Goal: Task Accomplishment & Management: Use online tool/utility

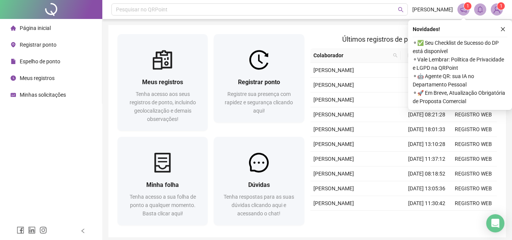
click at [42, 39] on div "Registrar ponto" at bounding box center [34, 44] width 46 height 15
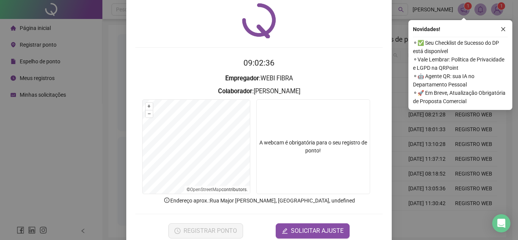
scroll to position [38, 0]
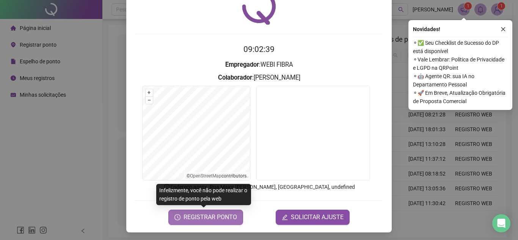
click at [214, 218] on span "REGISTRAR PONTO" at bounding box center [209, 217] width 53 height 9
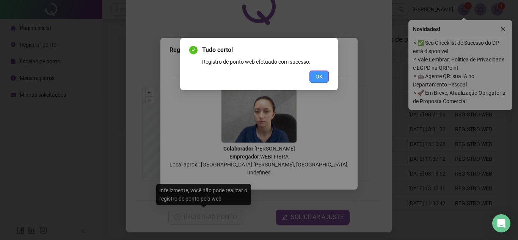
click at [316, 74] on span "OK" at bounding box center [318, 76] width 7 height 8
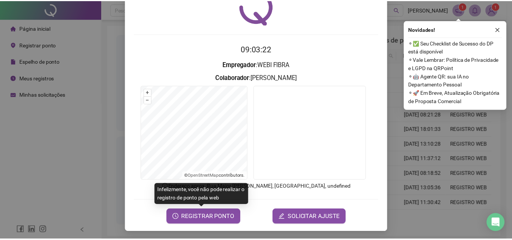
scroll to position [0, 0]
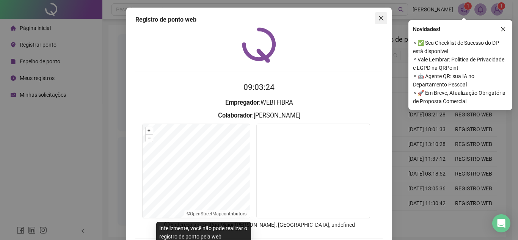
click at [378, 16] on icon "close" at bounding box center [381, 18] width 6 height 6
